Goal: Task Accomplishment & Management: Complete application form

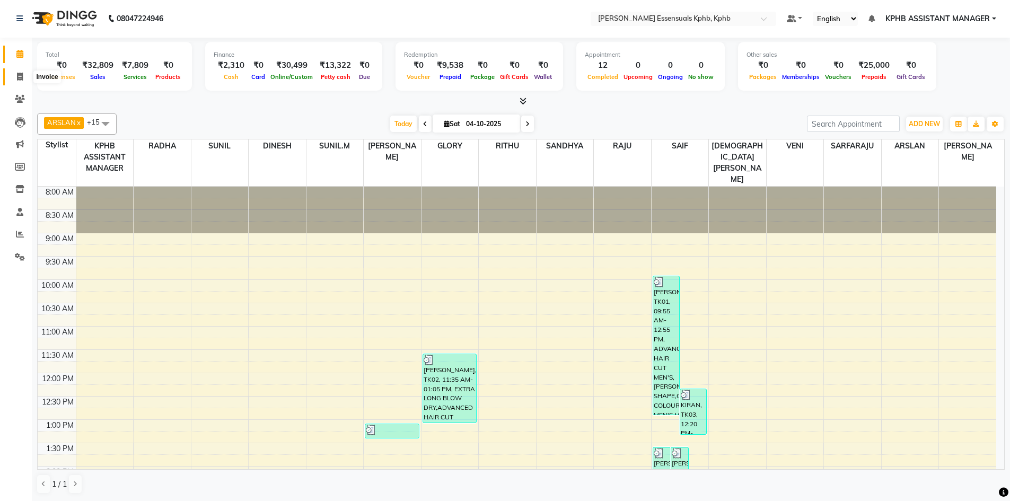
drag, startPoint x: 17, startPoint y: 71, endPoint x: 20, endPoint y: 78, distance: 8.1
click at [17, 71] on span at bounding box center [20, 77] width 19 height 12
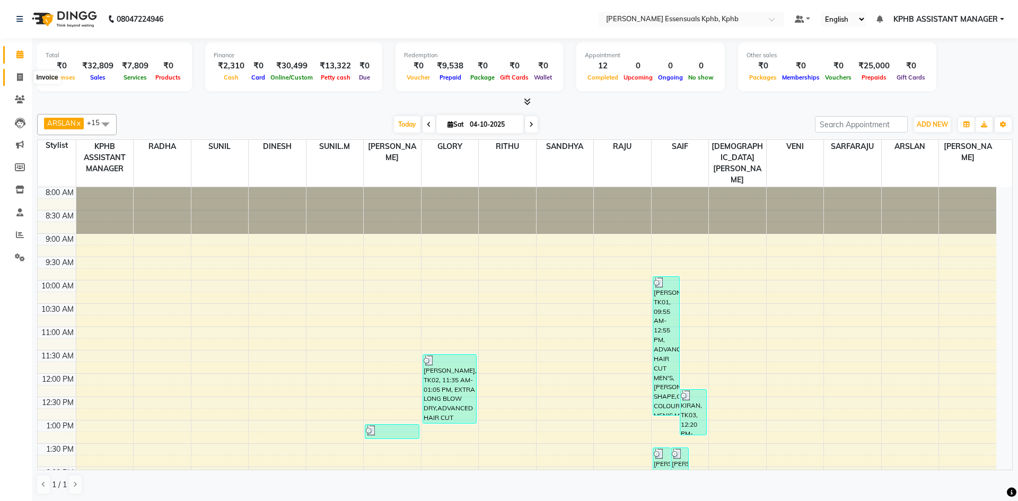
select select "service"
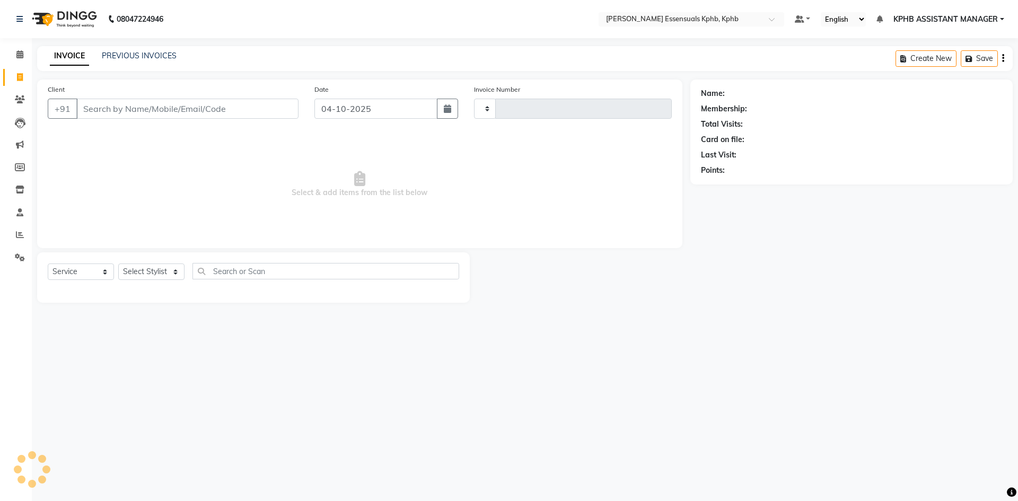
type input "1667"
select select "5938"
click at [144, 271] on select "Select Stylist" at bounding box center [151, 271] width 66 height 16
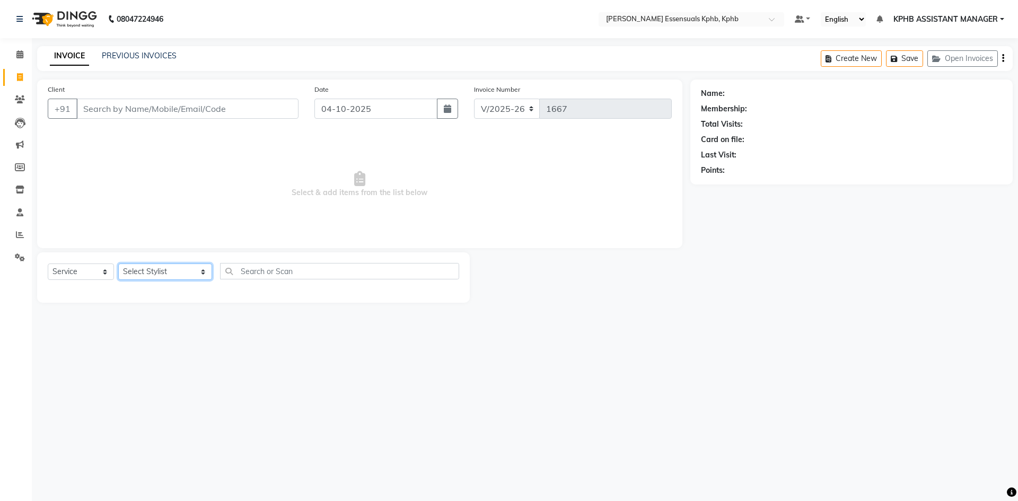
select select "93648"
click at [118, 263] on select "Select Stylist [PERSON_NAME] KPHB ASSISTANT MANAGER [PERSON_NAME] [PERSON_NAME]…" at bounding box center [165, 271] width 94 height 16
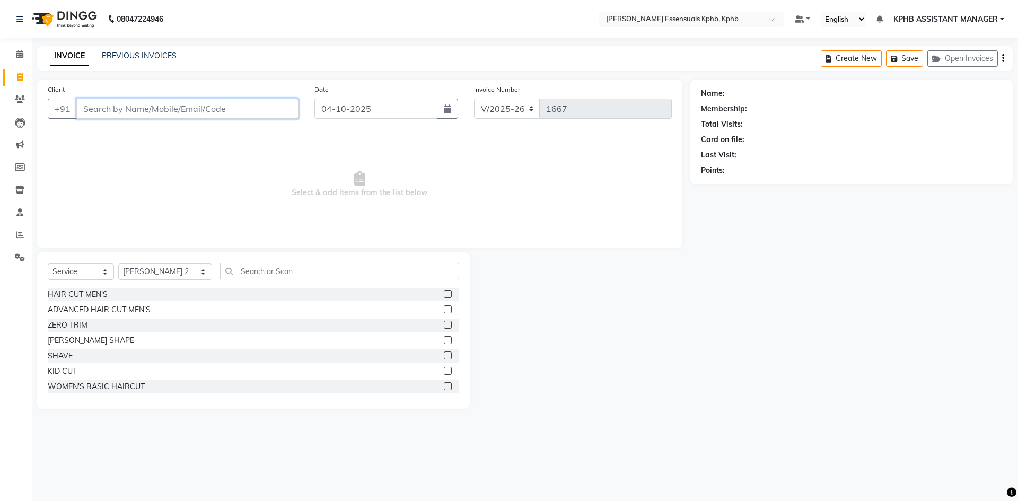
click at [154, 114] on input "Client" at bounding box center [187, 109] width 222 height 20
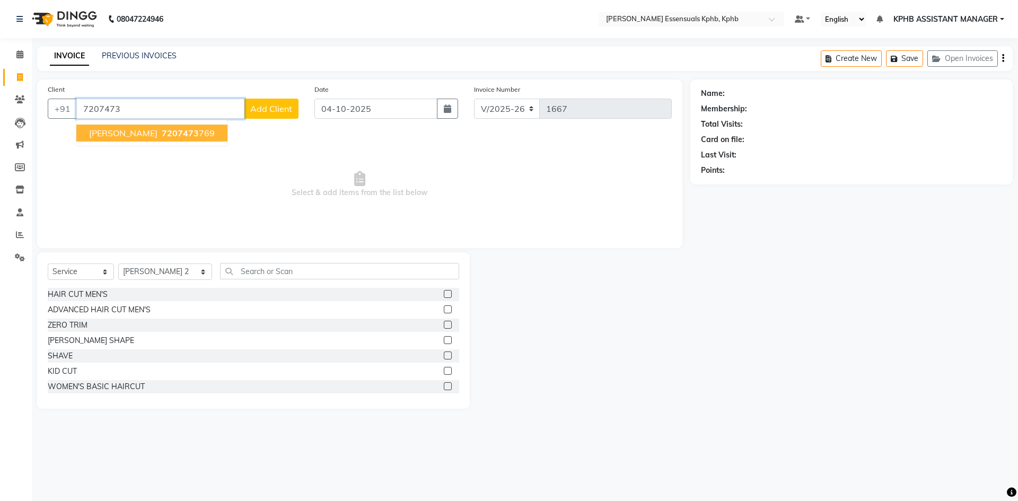
click at [160, 130] on ngb-highlight "7207473 769" at bounding box center [187, 133] width 55 height 11
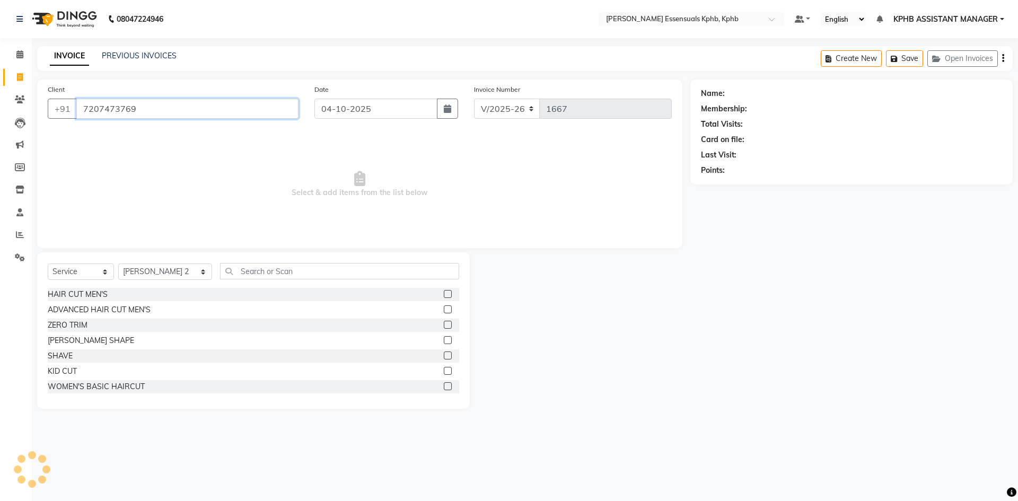
type input "7207473769"
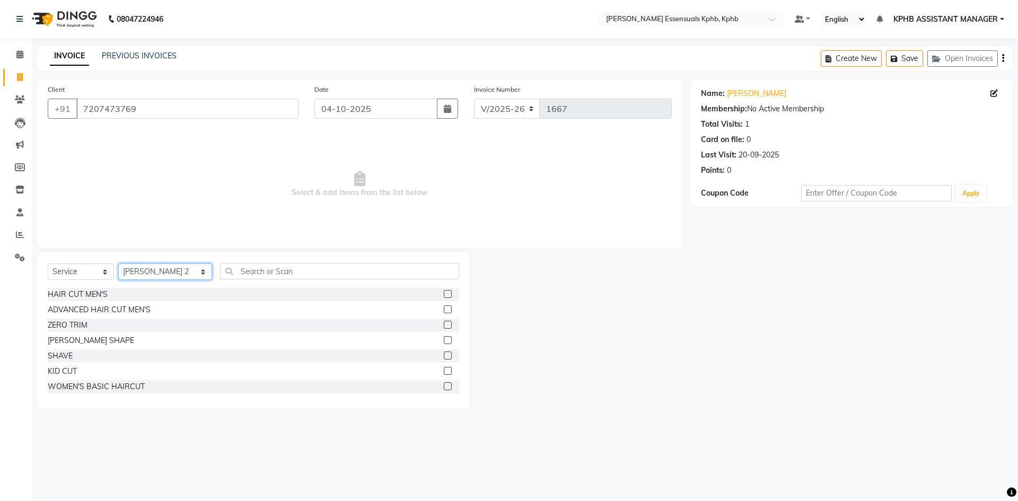
click at [163, 267] on select "Select Stylist [PERSON_NAME] KPHB ASSISTANT MANAGER [PERSON_NAME] [PERSON_NAME]…" at bounding box center [165, 271] width 94 height 16
select select "63852"
click at [118, 263] on select "Select Stylist [PERSON_NAME] KPHB ASSISTANT MANAGER [PERSON_NAME] [PERSON_NAME]…" at bounding box center [165, 271] width 94 height 16
click at [87, 277] on select "Select Service Product Membership Package Voucher Prepaid Gift Card" at bounding box center [81, 271] width 66 height 16
select select "product"
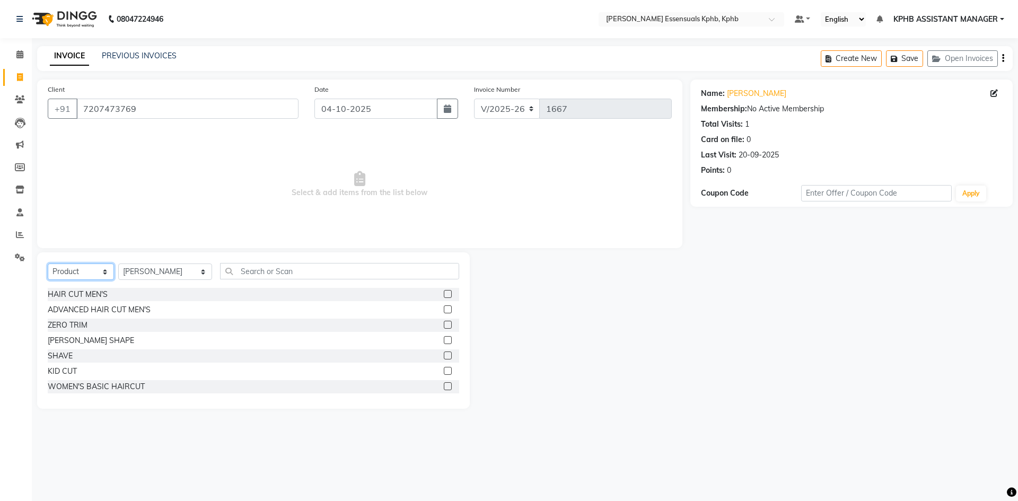
click at [48, 263] on select "Select Service Product Membership Package Voucher Prepaid Gift Card" at bounding box center [81, 271] width 66 height 16
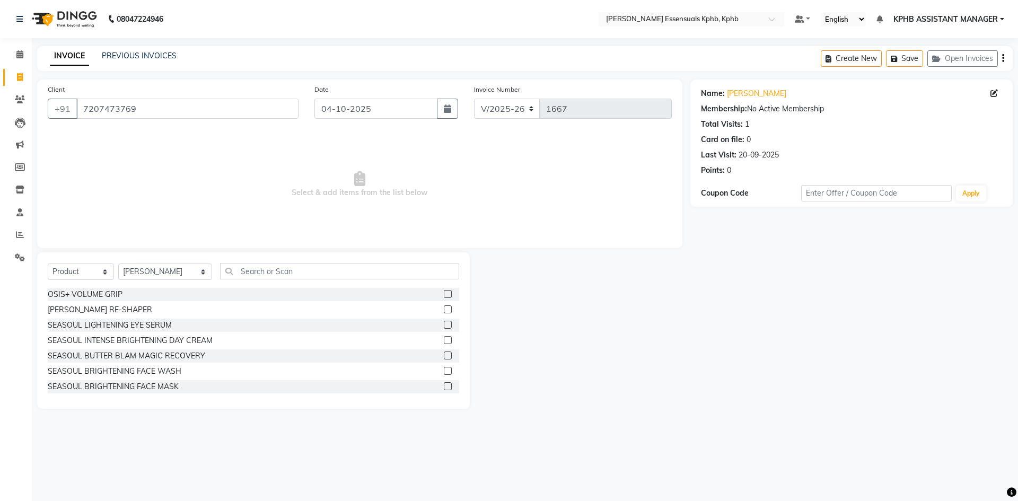
click at [280, 259] on div "Select Service Product Membership Package Voucher Prepaid Gift Card Select Styl…" at bounding box center [253, 330] width 433 height 156
click at [282, 271] on input "text" at bounding box center [339, 271] width 239 height 16
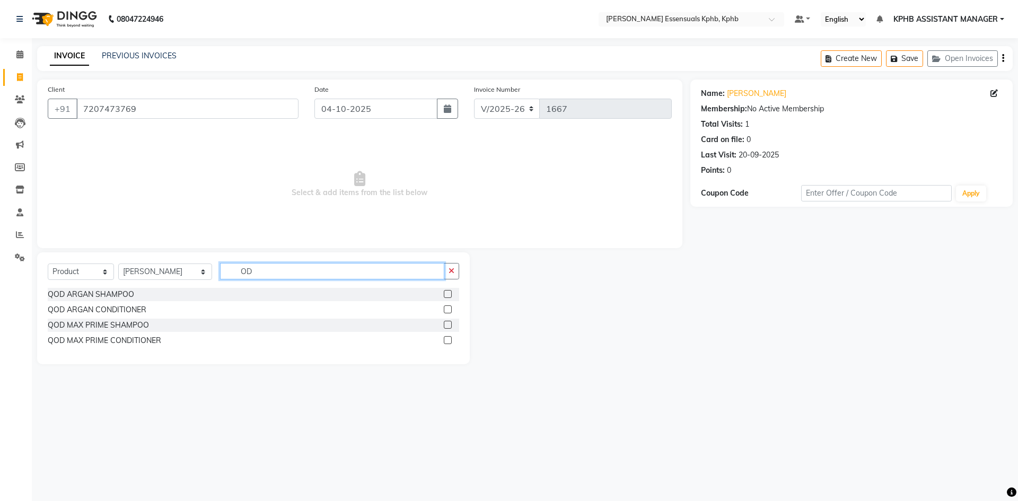
type input "O"
type input "QO"
click at [449, 343] on label at bounding box center [448, 340] width 8 height 8
click at [449, 343] on input "checkbox" at bounding box center [447, 340] width 7 height 7
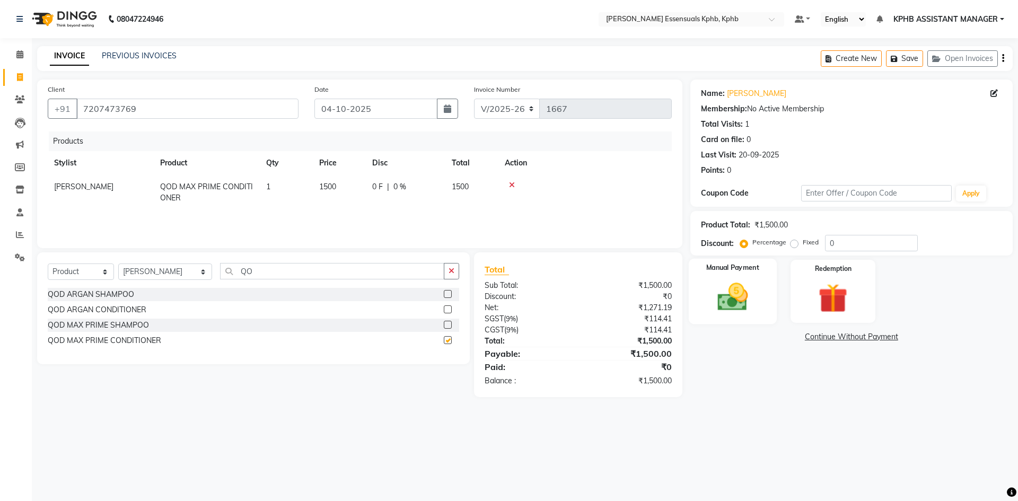
checkbox input "false"
click at [729, 276] on div "Manual Payment" at bounding box center [732, 291] width 88 height 65
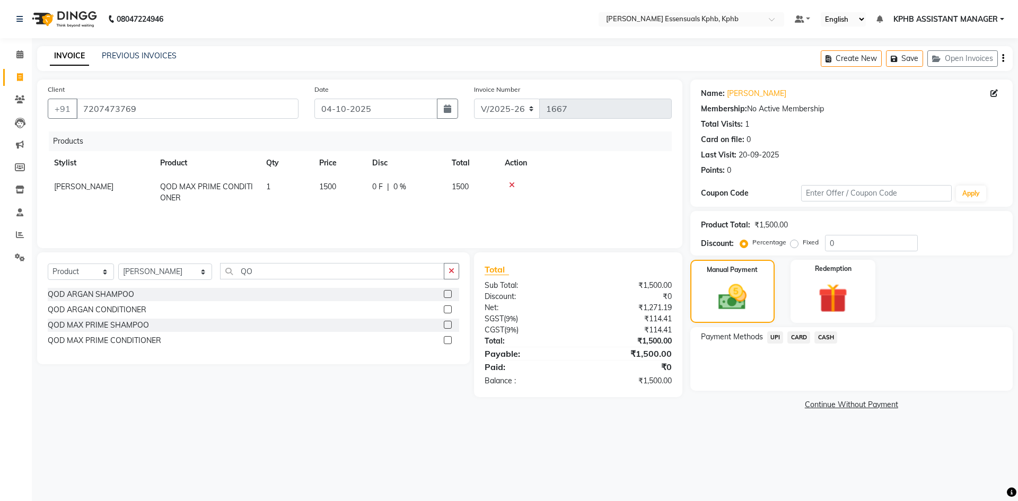
click at [771, 337] on span "UPI" at bounding box center [775, 337] width 16 height 12
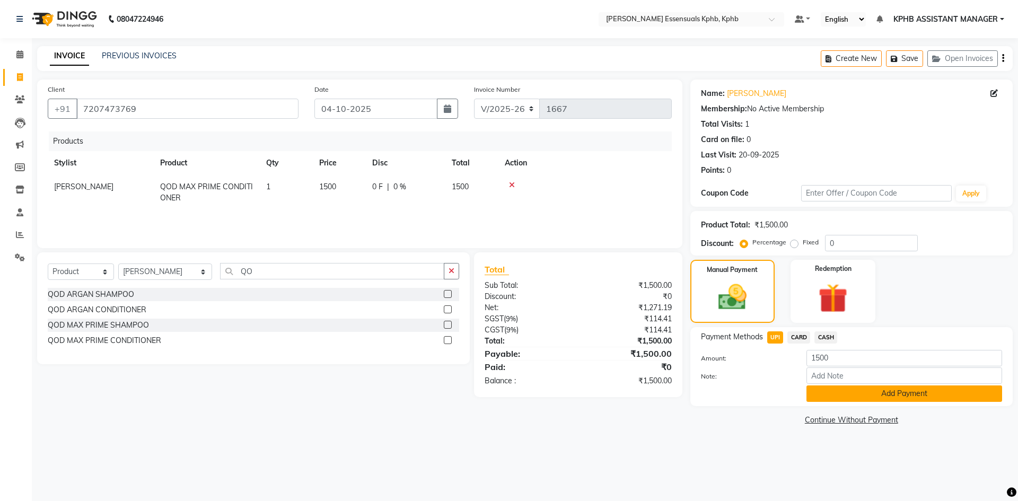
click at [882, 392] on button "Add Payment" at bounding box center [904, 393] width 196 height 16
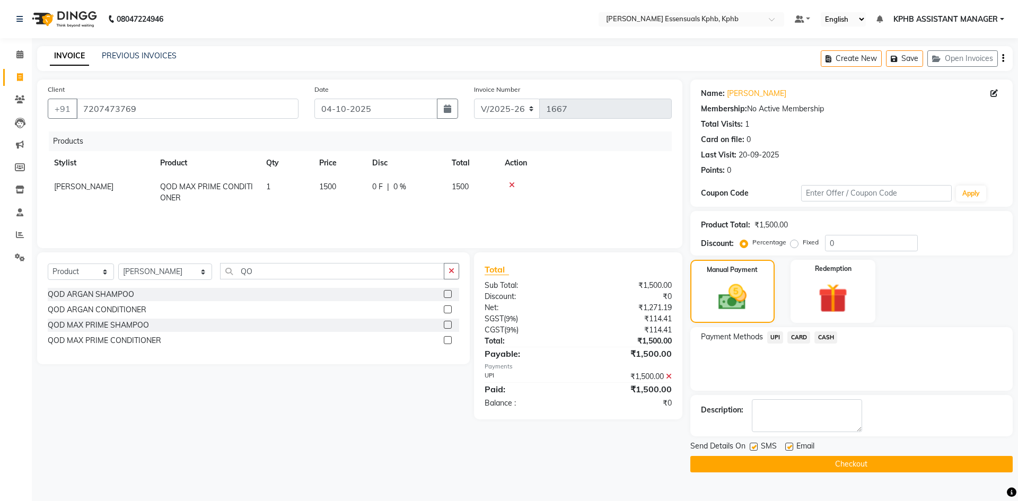
click at [852, 461] on button "Checkout" at bounding box center [851, 464] width 322 height 16
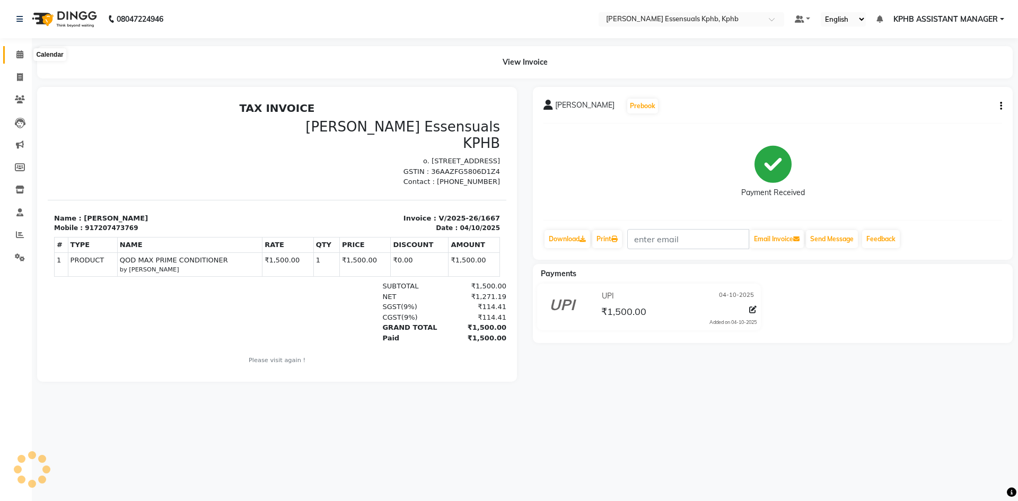
click at [21, 58] on span at bounding box center [20, 55] width 19 height 12
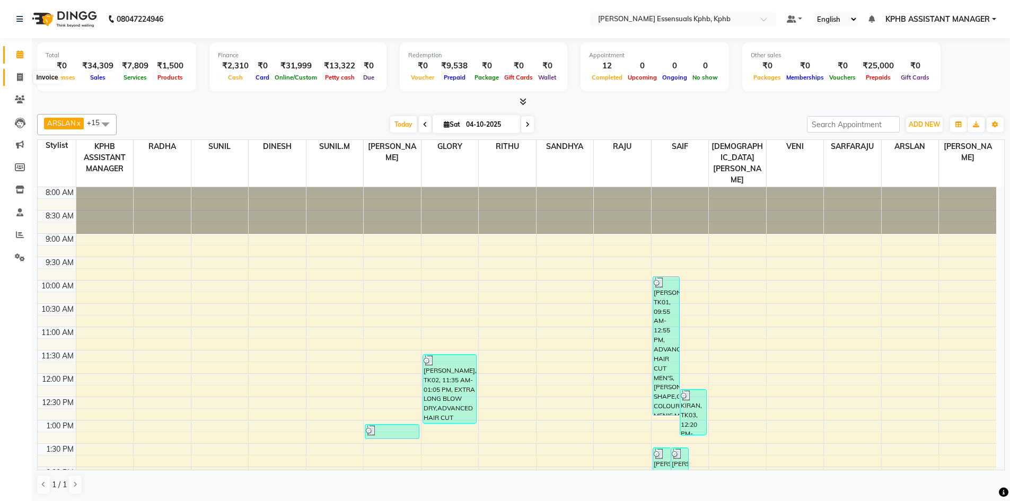
click at [20, 72] on span at bounding box center [20, 78] width 19 height 12
select select "service"
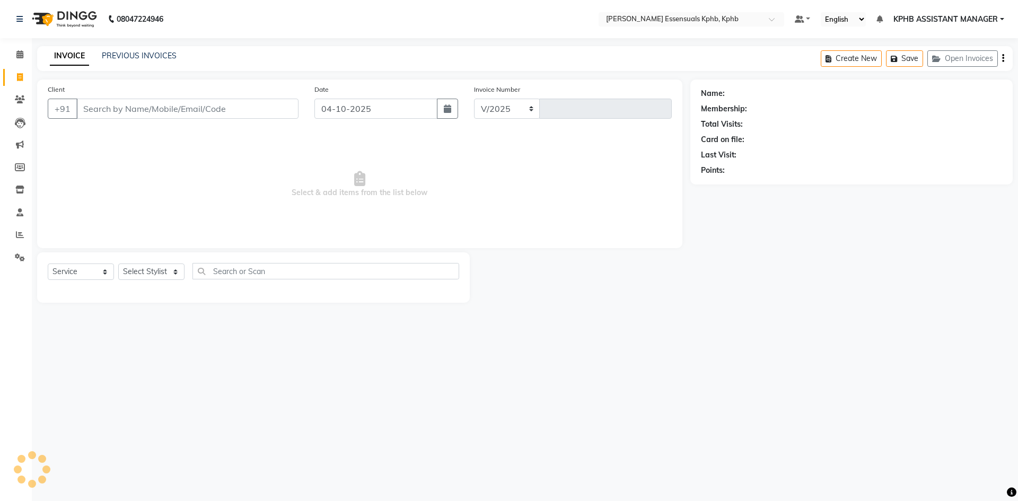
select select "5938"
type input "1668"
click at [133, 274] on select "Select Stylist [PERSON_NAME] KPHB ASSISTANT MANAGER [PERSON_NAME] [PERSON_NAME]…" at bounding box center [165, 271] width 94 height 16
select select "68595"
click at [118, 263] on select "Select Stylist [PERSON_NAME] KPHB ASSISTANT MANAGER [PERSON_NAME] [PERSON_NAME]…" at bounding box center [165, 271] width 94 height 16
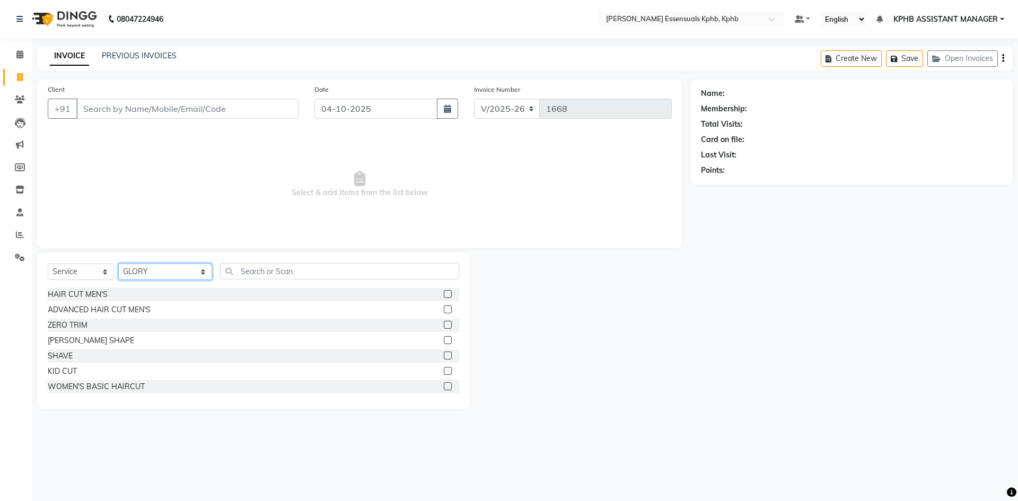
scroll to position [53, 0]
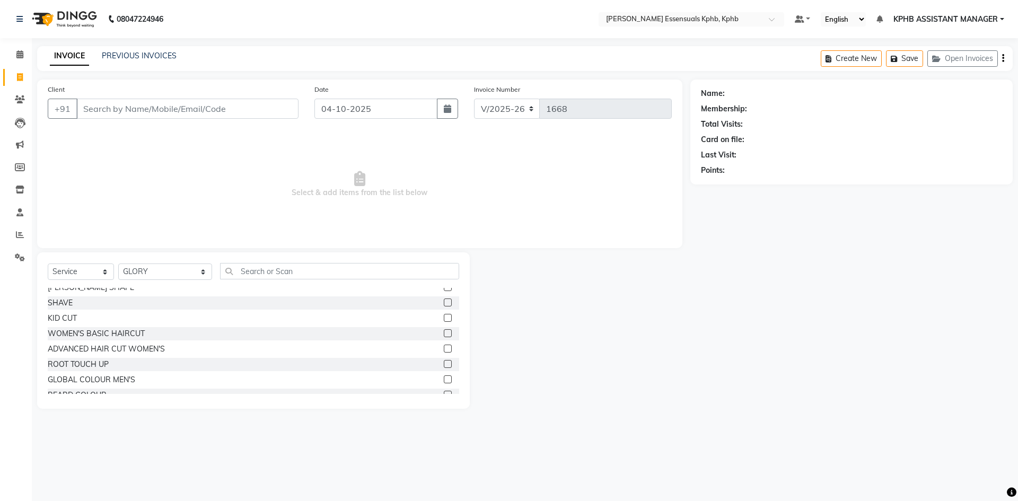
click at [444, 347] on label at bounding box center [448, 349] width 8 height 8
click at [444, 347] on input "checkbox" at bounding box center [447, 349] width 7 height 7
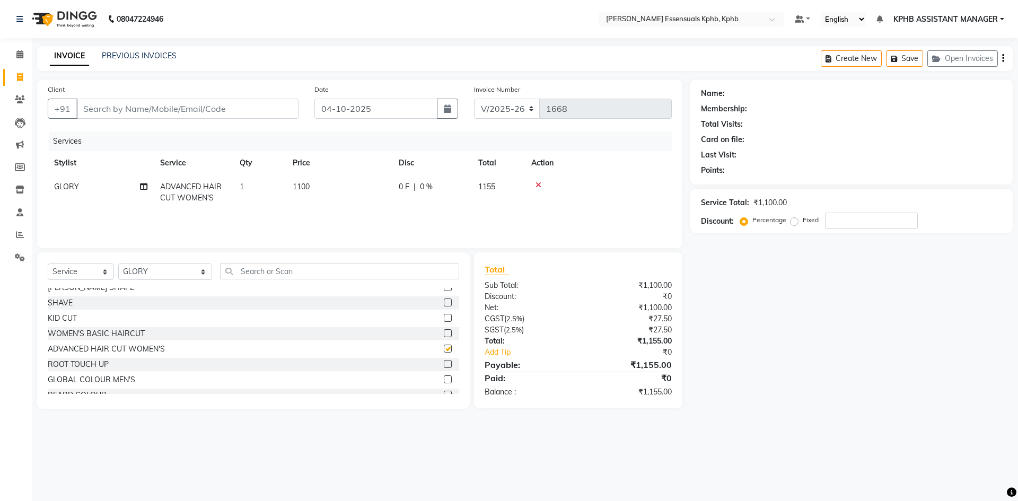
checkbox input "false"
click at [298, 191] on span "1100" at bounding box center [301, 187] width 17 height 10
select select "68595"
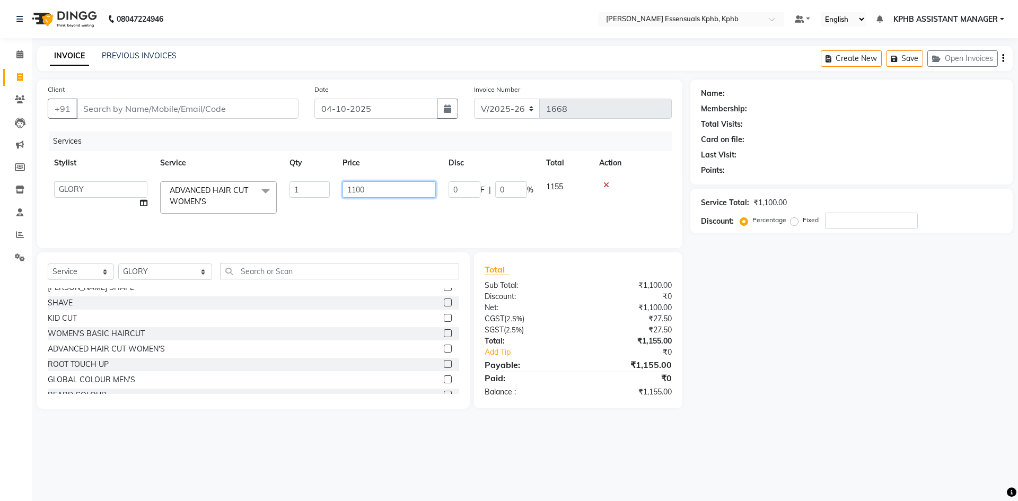
drag, startPoint x: 379, startPoint y: 191, endPoint x: 196, endPoint y: 179, distance: 183.8
click at [226, 168] on table "Stylist Service Qty Price Disc Total Action ARSLAN DINESH GLORY KPHB ASSISTANT …" at bounding box center [360, 185] width 624 height 69
type input "1450"
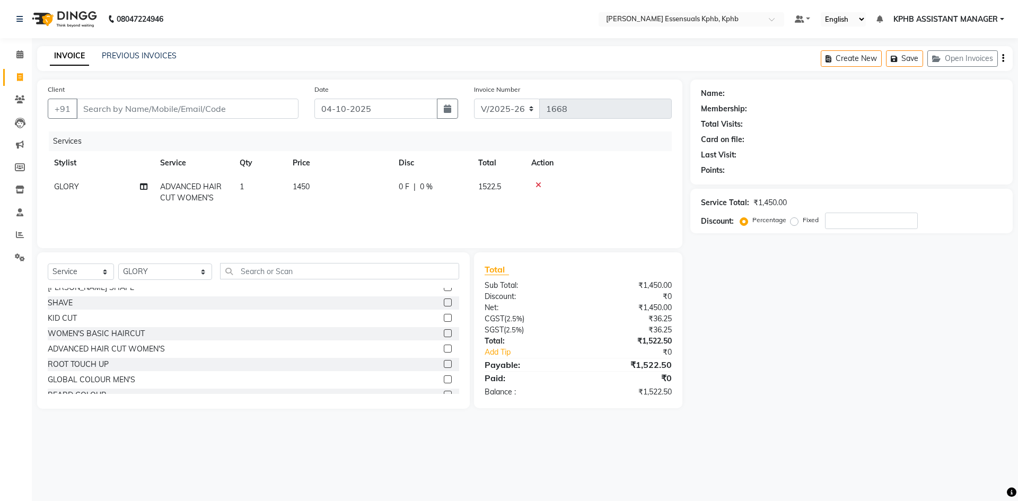
click at [209, 95] on div "Client +91" at bounding box center [173, 105] width 267 height 43
click at [214, 108] on input "Client" at bounding box center [187, 109] width 222 height 20
type input "9"
type input "0"
type input "9618155293"
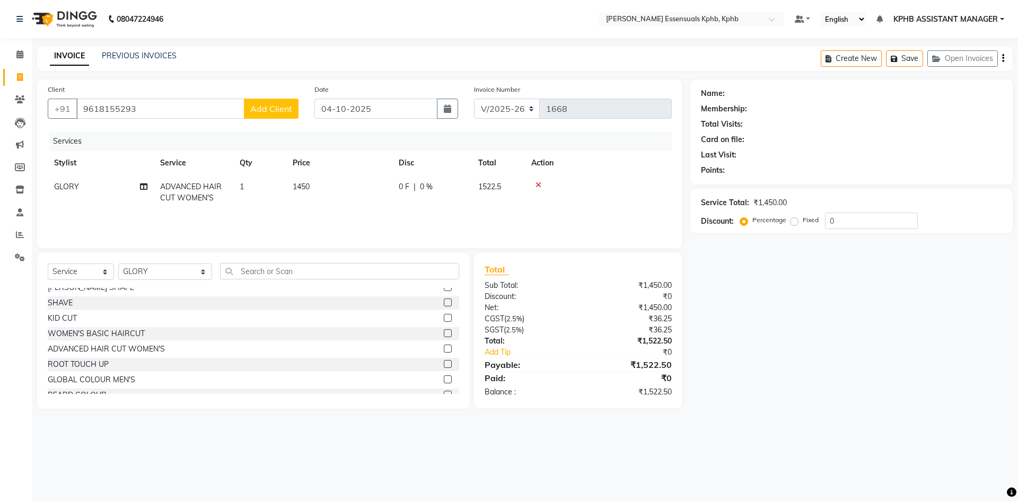
click at [267, 112] on span "Add Client" at bounding box center [271, 108] width 42 height 11
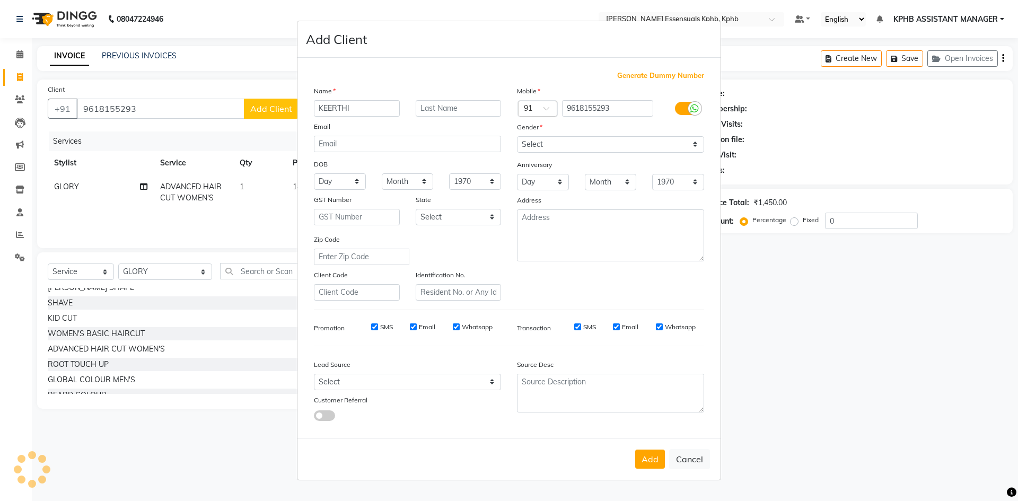
type input "KEERTHI"
click at [549, 149] on select "Select [DEMOGRAPHIC_DATA] [DEMOGRAPHIC_DATA] Other Prefer Not To Say" at bounding box center [610, 144] width 187 height 16
select select "[DEMOGRAPHIC_DATA]"
click at [517, 136] on select "Select [DEMOGRAPHIC_DATA] [DEMOGRAPHIC_DATA] Other Prefer Not To Say" at bounding box center [610, 144] width 187 height 16
click at [659, 462] on button "Add" at bounding box center [650, 458] width 30 height 19
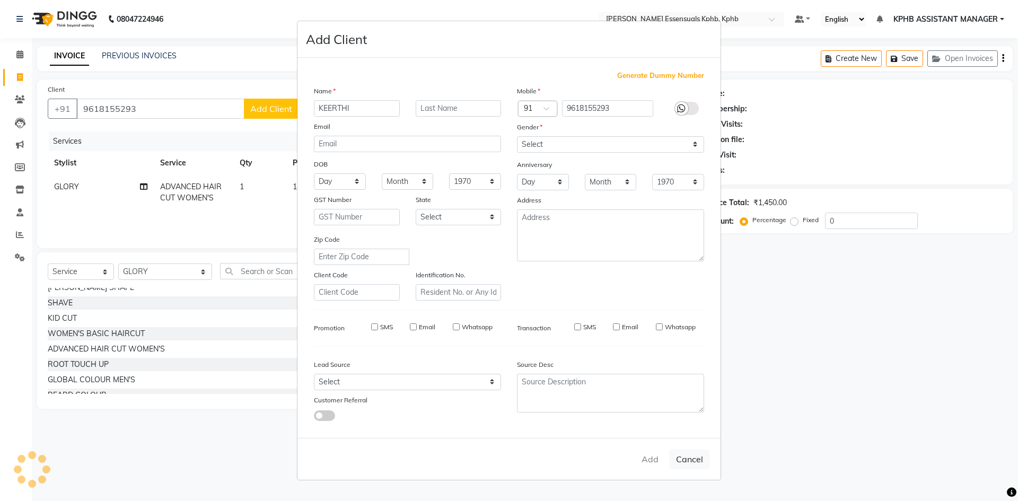
select select
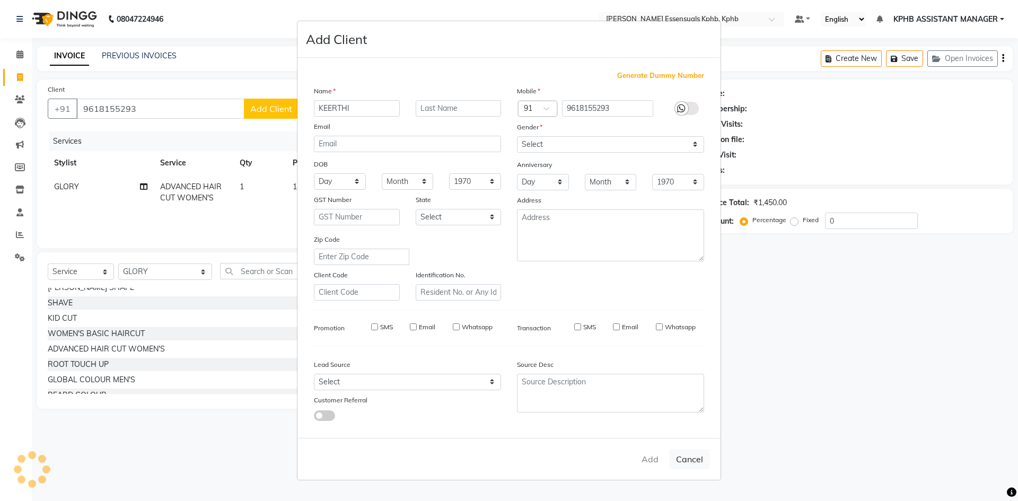
select select
checkbox input "false"
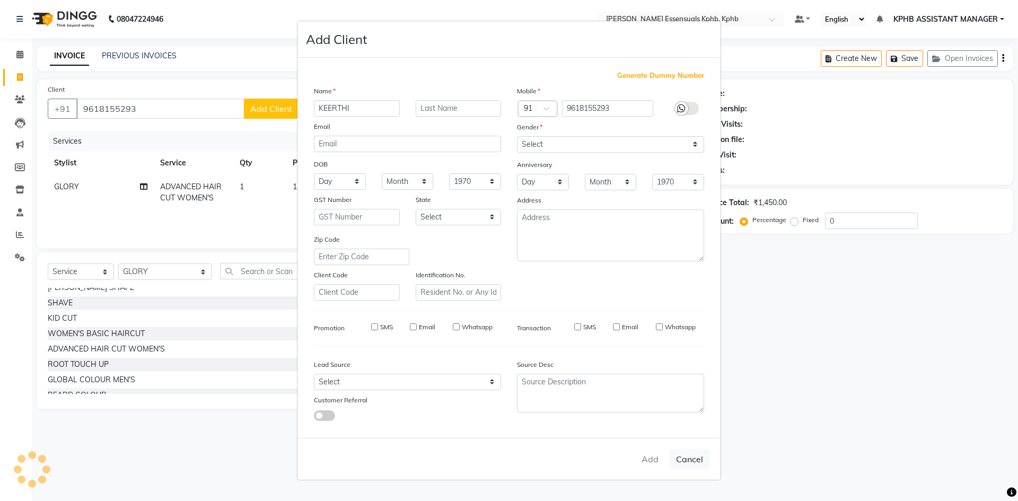
checkbox input "false"
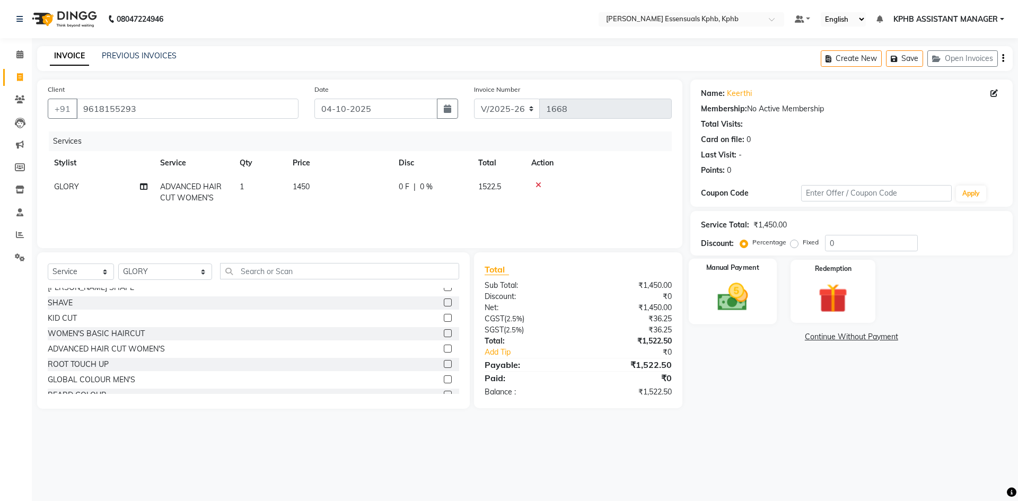
click at [728, 297] on img at bounding box center [732, 296] width 49 height 35
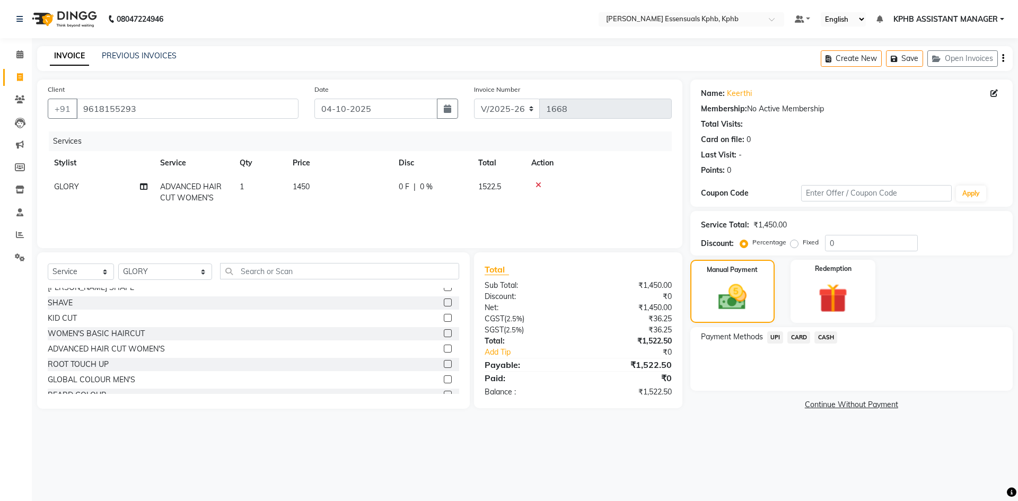
click at [775, 337] on span "UPI" at bounding box center [775, 337] width 16 height 12
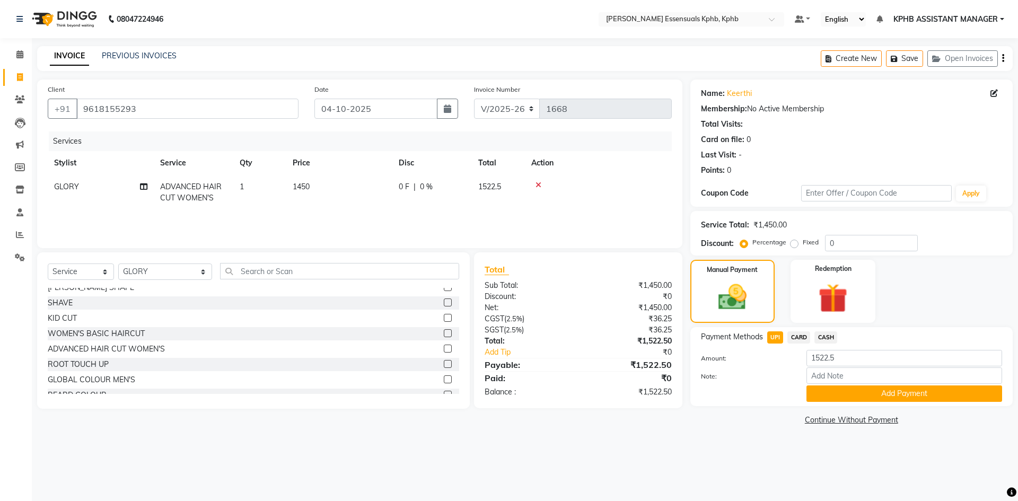
click at [877, 387] on button "Add Payment" at bounding box center [904, 393] width 196 height 16
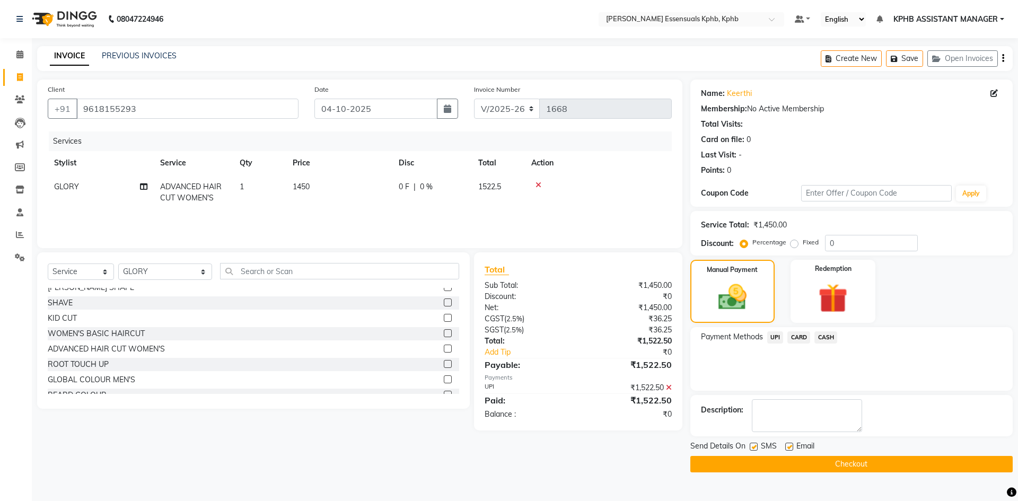
click at [879, 465] on button "Checkout" at bounding box center [851, 464] width 322 height 16
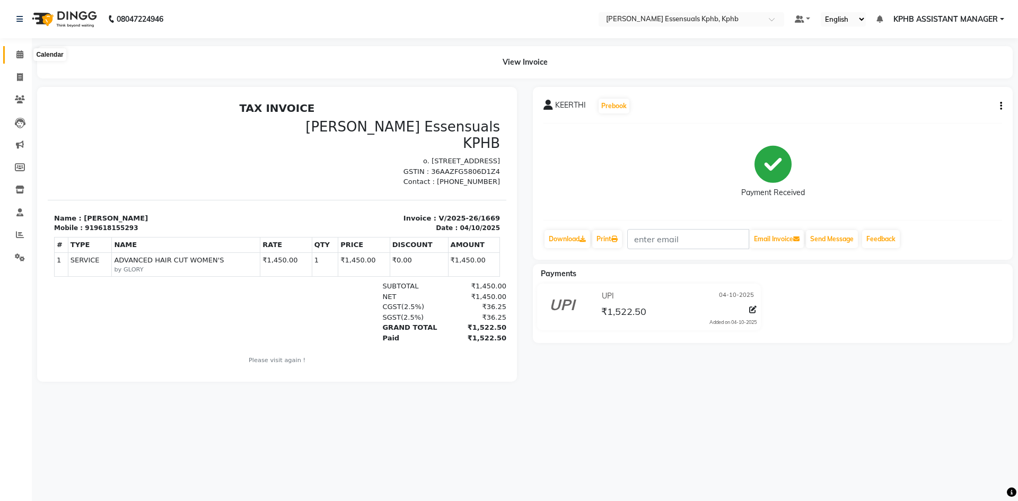
click at [17, 55] on icon at bounding box center [19, 54] width 7 height 8
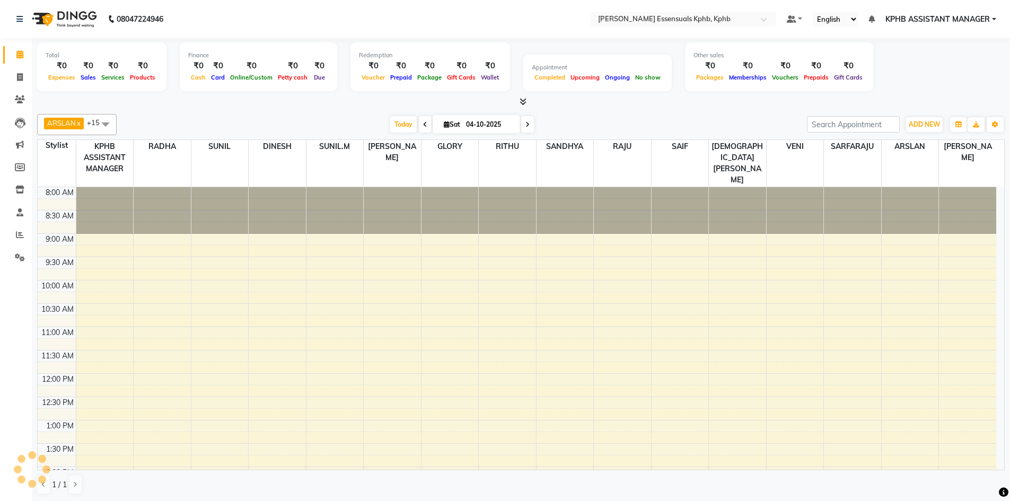
scroll to position [292, 0]
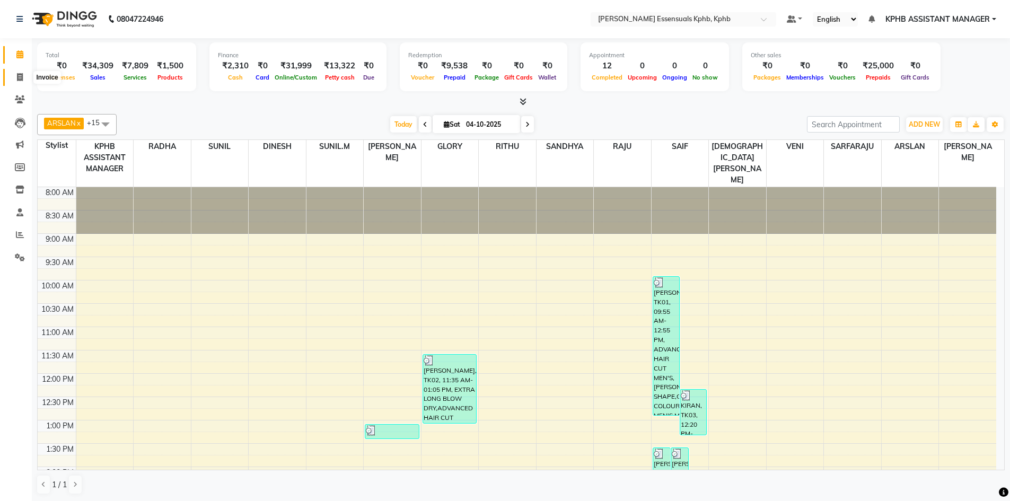
click at [15, 75] on span at bounding box center [20, 78] width 19 height 12
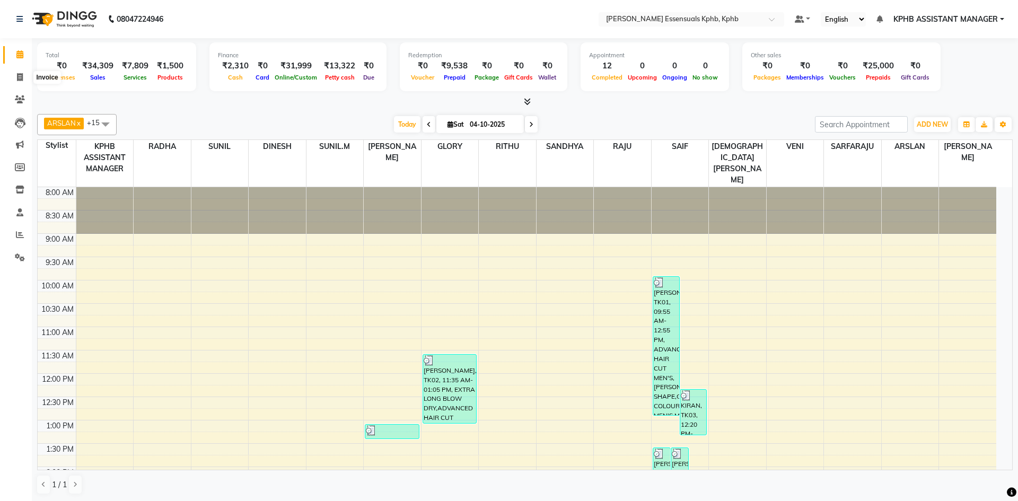
select select "service"
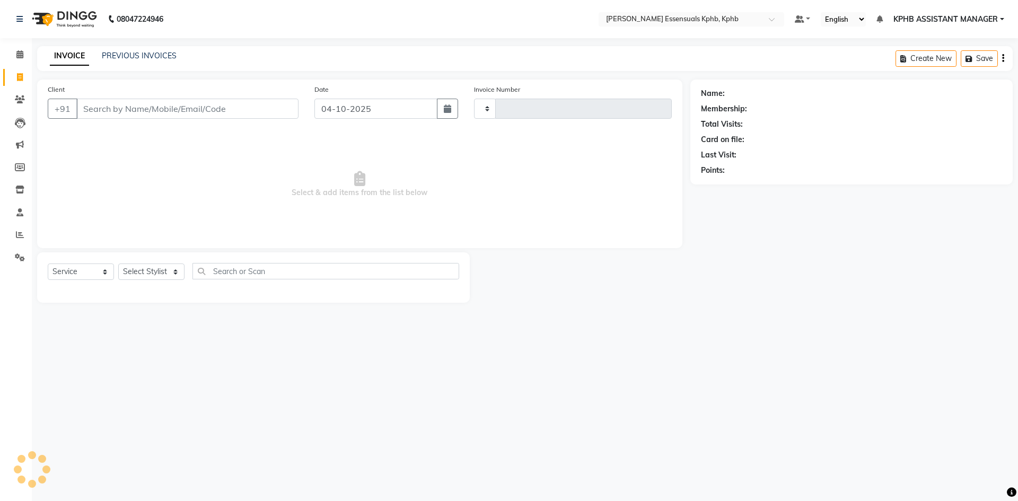
type input "1668"
select select "5938"
click at [164, 276] on select "Select Stylist" at bounding box center [151, 271] width 66 height 16
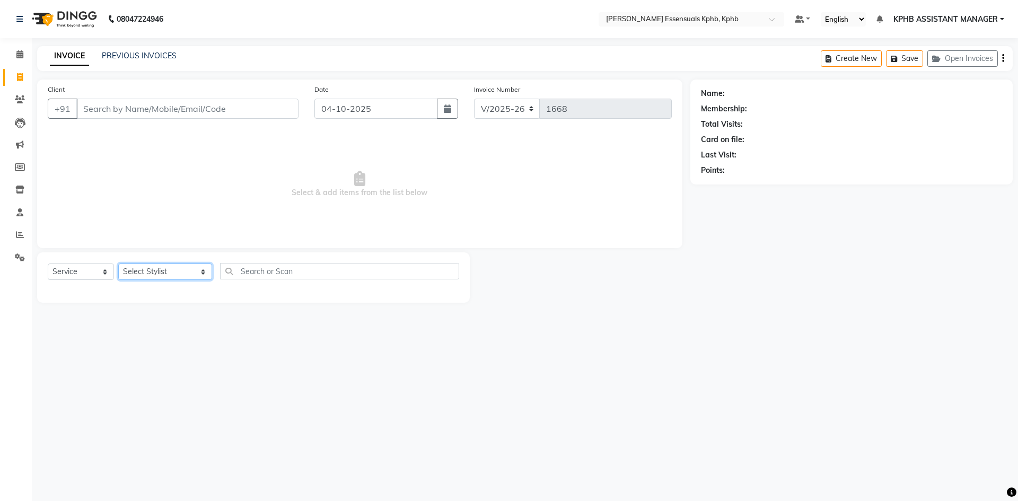
select select "84873"
click at [118, 263] on select "Select Stylist [PERSON_NAME] KPHB ASSISTANT MANAGER [PERSON_NAME] [PERSON_NAME]…" at bounding box center [165, 271] width 94 height 16
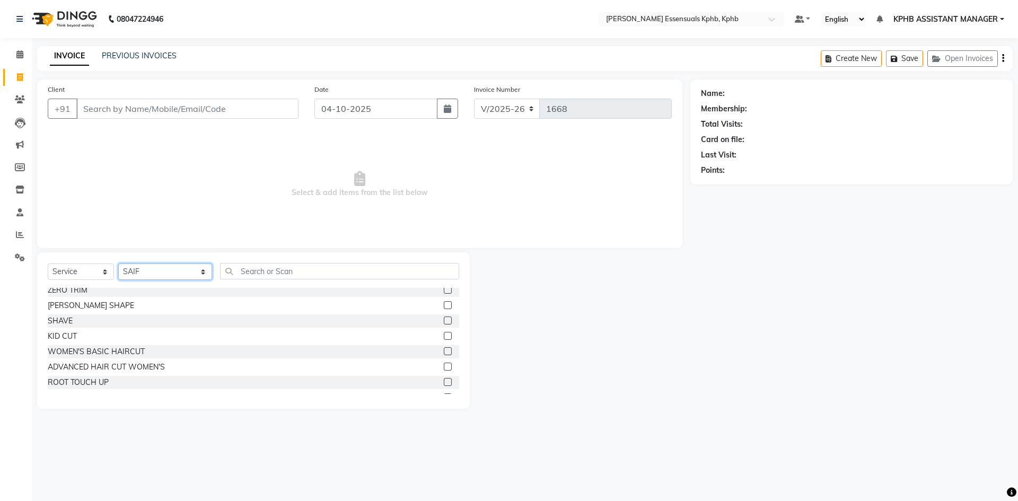
scroll to position [53, 0]
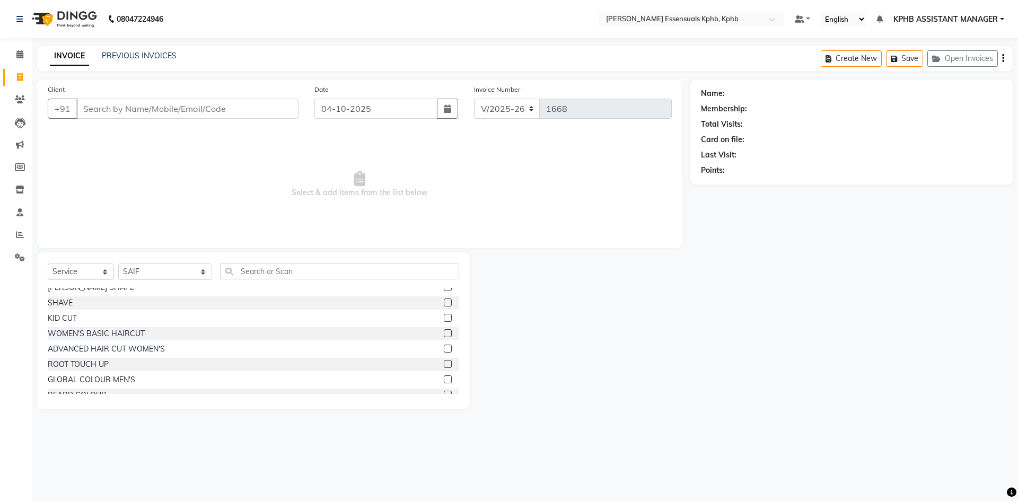
click at [444, 349] on label at bounding box center [448, 349] width 8 height 8
click at [444, 349] on input "checkbox" at bounding box center [447, 349] width 7 height 7
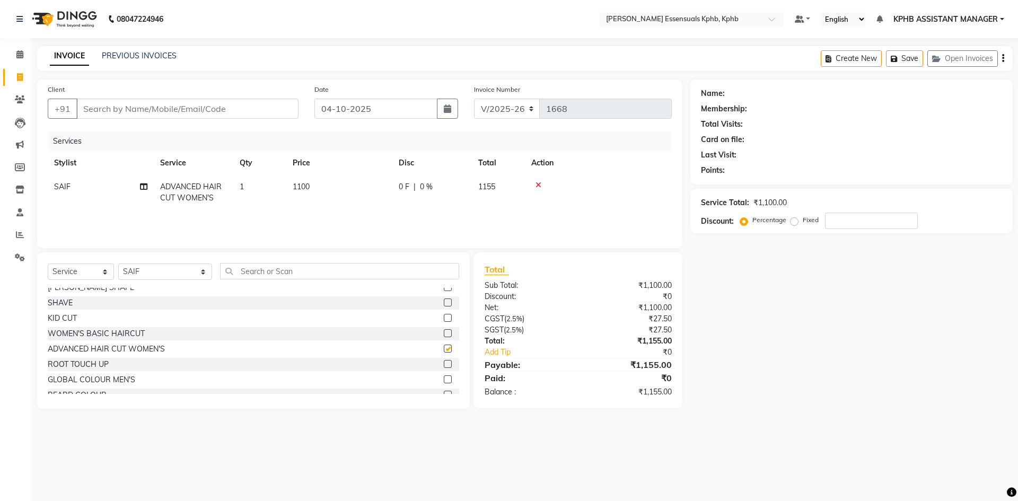
checkbox input "false"
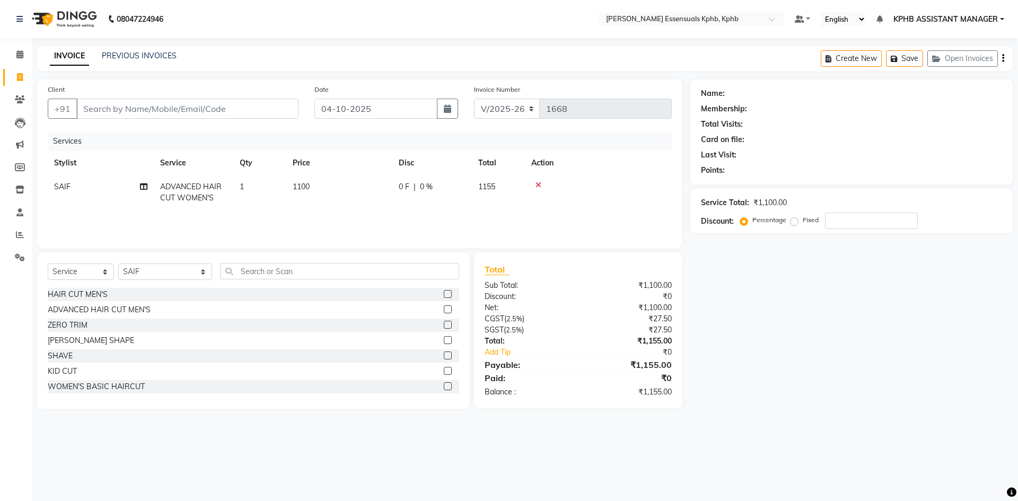
click at [305, 184] on span "1100" at bounding box center [301, 187] width 17 height 10
select select "84873"
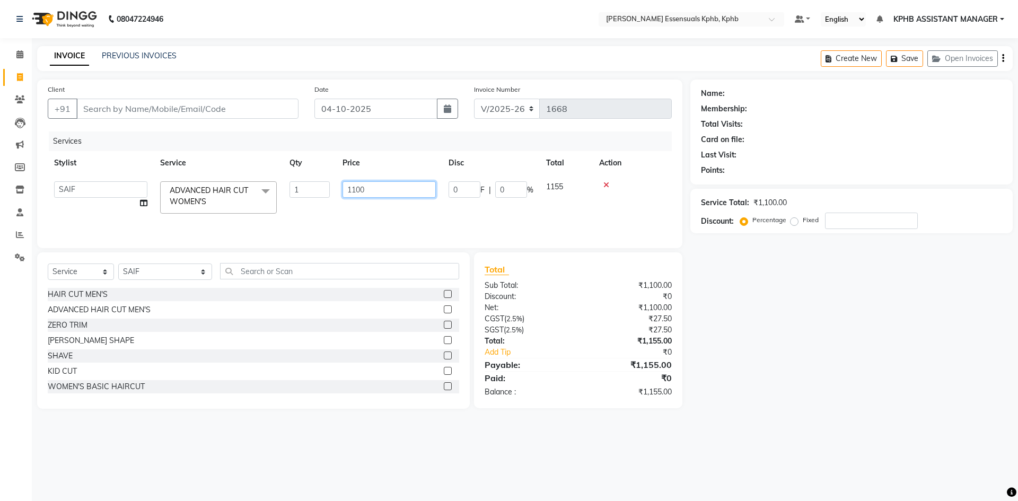
drag, startPoint x: 379, startPoint y: 190, endPoint x: 172, endPoint y: 233, distance: 211.0
click at [193, 220] on div "Services Stylist Service Qty Price Disc Total Action [PERSON_NAME] GLORY KPHB A…" at bounding box center [360, 184] width 624 height 106
type input "1450"
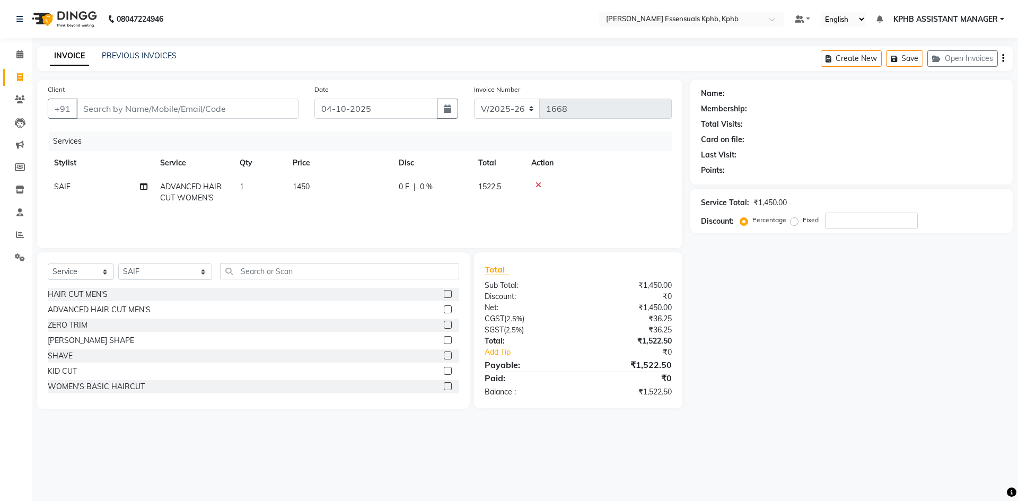
drag, startPoint x: 553, startPoint y: 332, endPoint x: 403, endPoint y: 322, distance: 150.3
click at [213, 107] on input "Client" at bounding box center [187, 109] width 222 height 20
type input "8"
type input "0"
click at [109, 109] on input "85499910367" at bounding box center [160, 109] width 168 height 20
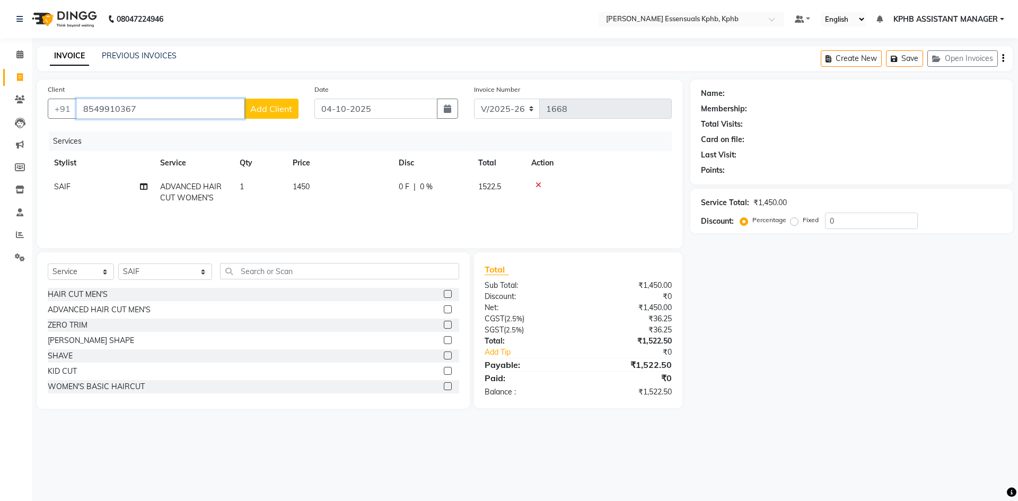
type input "8549910367"
click at [263, 112] on span "Add Client" at bounding box center [271, 108] width 42 height 11
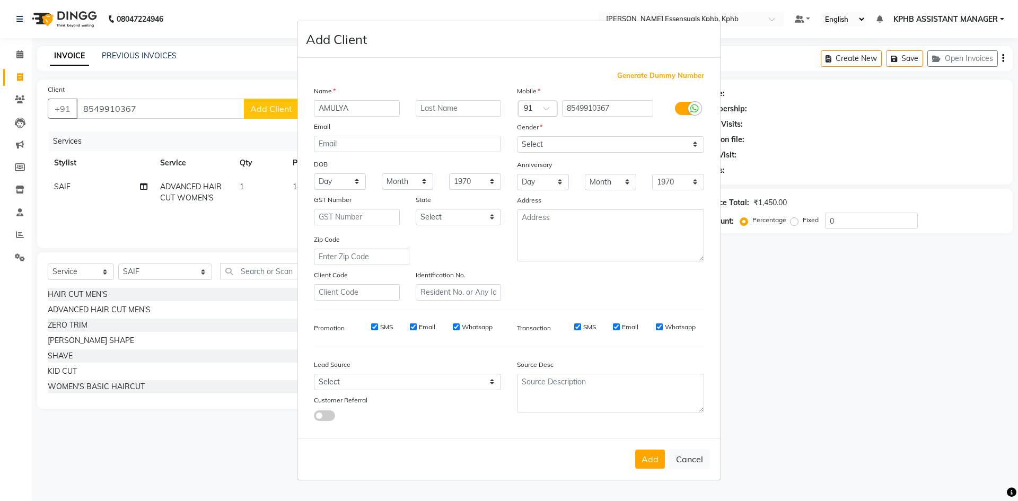
type input "AMULYA"
click at [659, 141] on select "Select [DEMOGRAPHIC_DATA] [DEMOGRAPHIC_DATA] Other Prefer Not To Say" at bounding box center [610, 144] width 187 height 16
select select "[DEMOGRAPHIC_DATA]"
click at [517, 136] on select "Select [DEMOGRAPHIC_DATA] [DEMOGRAPHIC_DATA] Other Prefer Not To Say" at bounding box center [610, 144] width 187 height 16
click at [663, 460] on button "Add" at bounding box center [650, 458] width 30 height 19
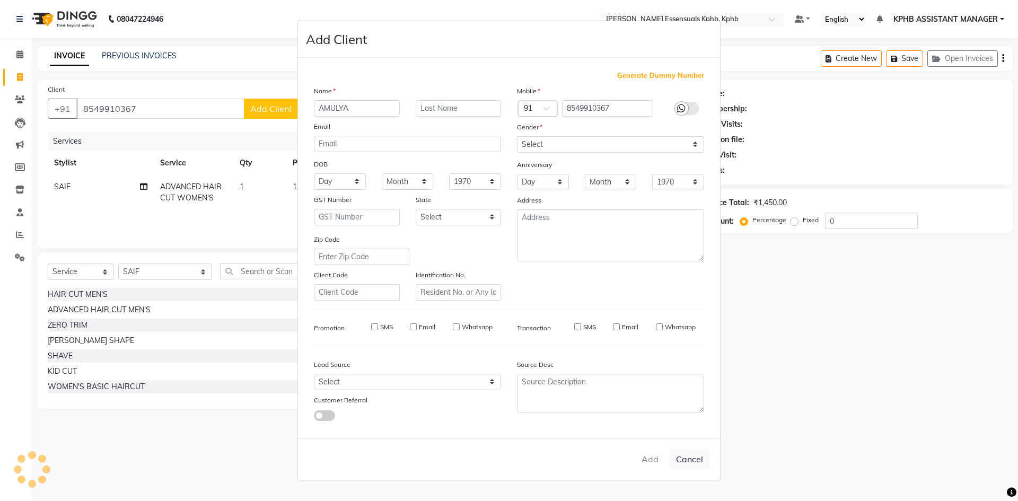
select select
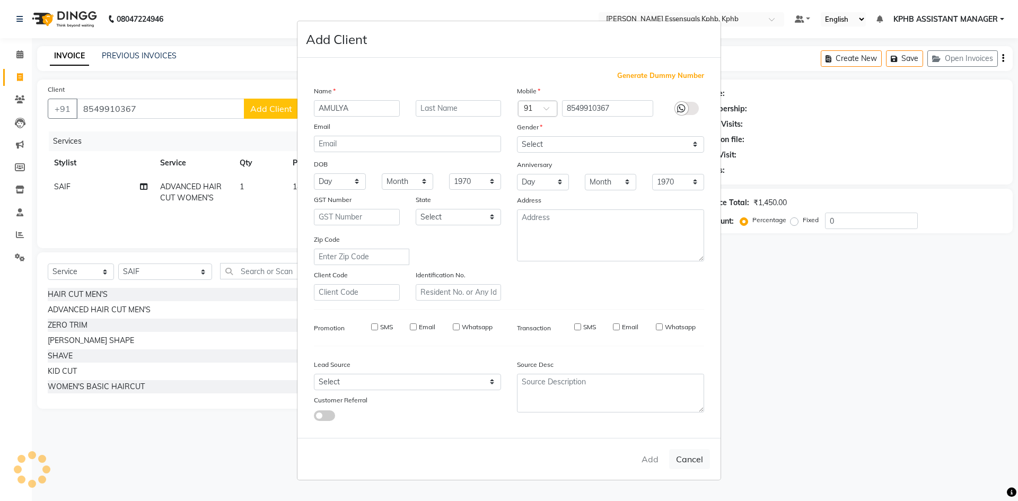
select select
checkbox input "false"
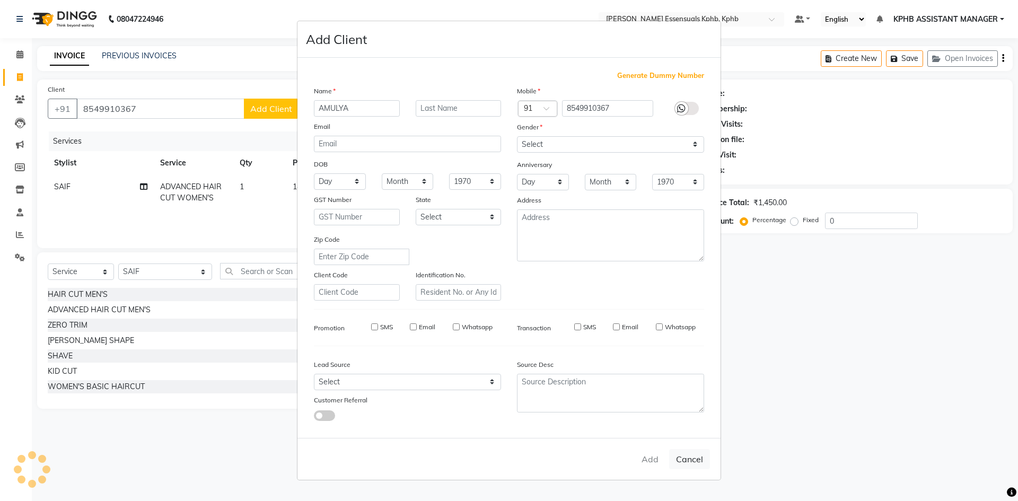
checkbox input "false"
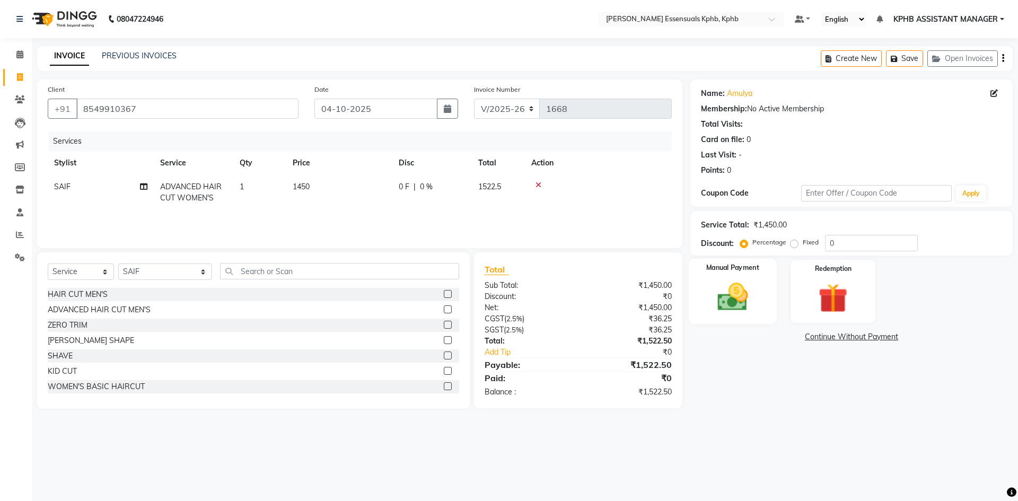
click at [746, 306] on img at bounding box center [732, 296] width 49 height 35
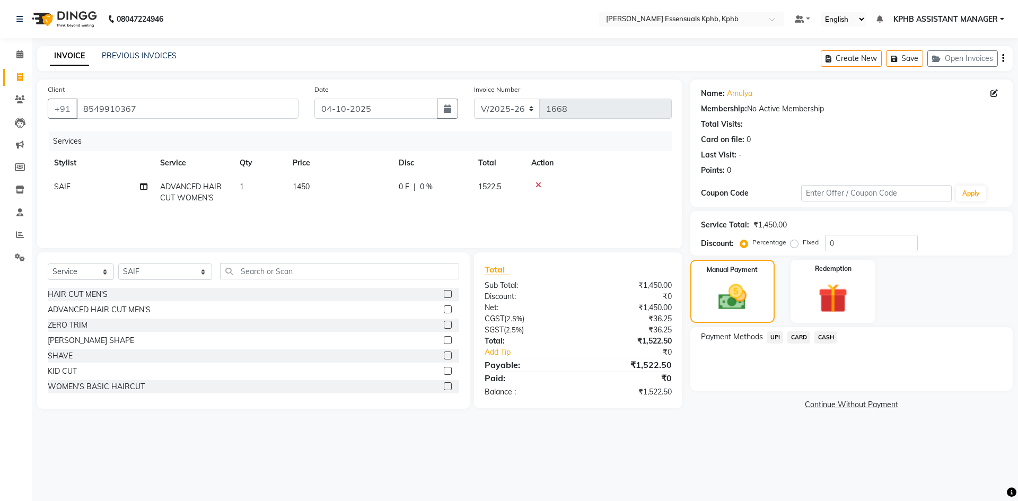
click at [771, 337] on span "UPI" at bounding box center [775, 337] width 16 height 12
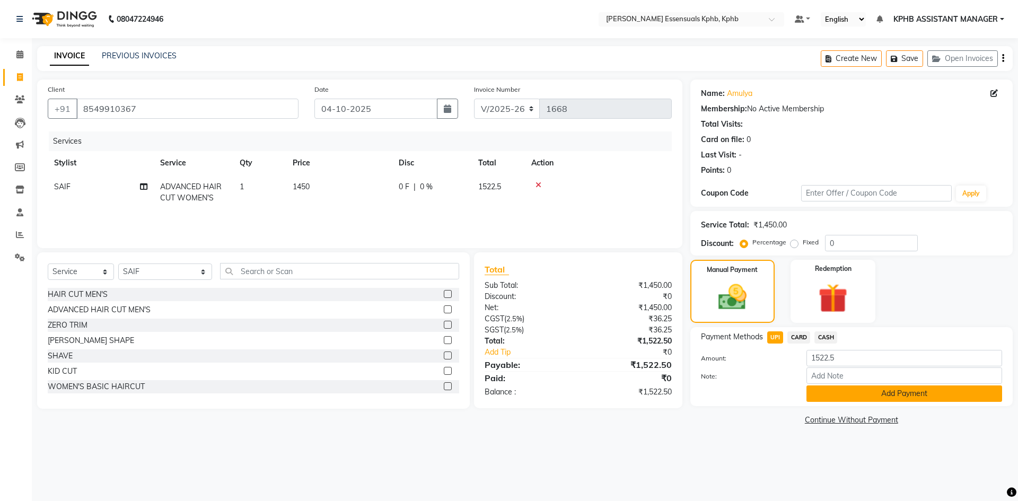
click at [832, 394] on button "Add Payment" at bounding box center [904, 393] width 196 height 16
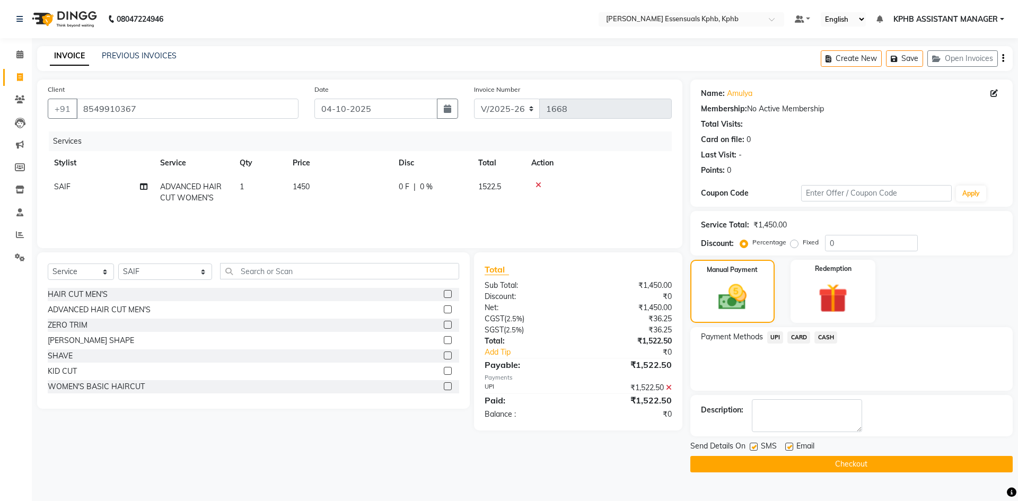
click at [752, 456] on button "Checkout" at bounding box center [851, 464] width 322 height 16
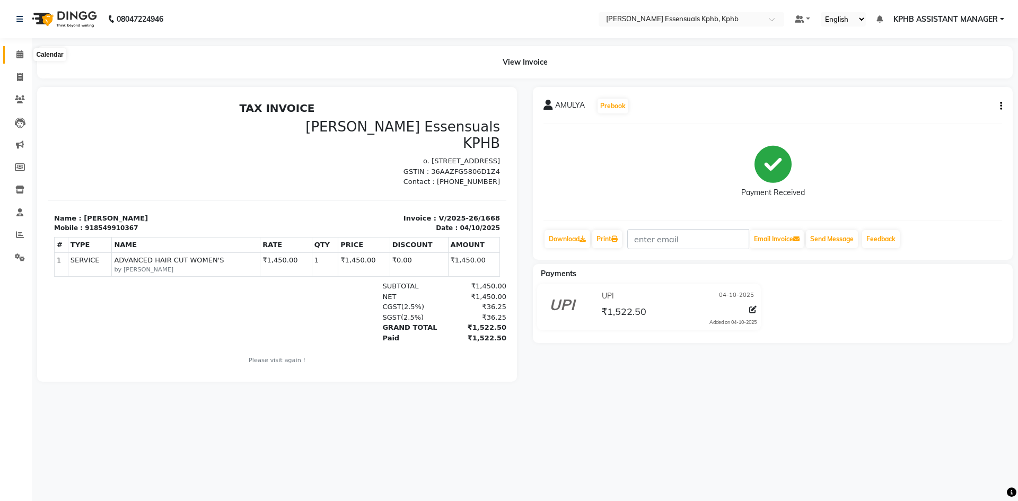
click at [18, 57] on icon at bounding box center [19, 54] width 7 height 8
